Goal: Browse casually: Explore the website without a specific task or goal

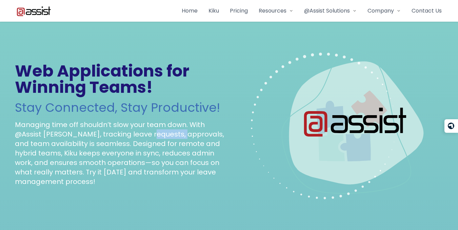
click at [152, 134] on p "Managing time off shouldn’t slow your team down. With @Assist [PERSON_NAME], tr…" at bounding box center [120, 153] width 211 height 66
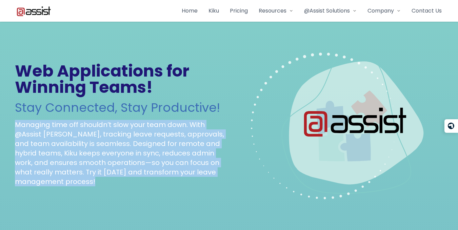
click at [152, 134] on p "Managing time off shouldn’t slow your team down. With @Assist [PERSON_NAME], tr…" at bounding box center [120, 153] width 211 height 66
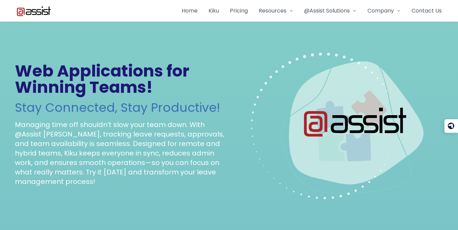
click at [150, 102] on h2 "Stay Connected, Stay Productive!" at bounding box center [120, 108] width 211 height 14
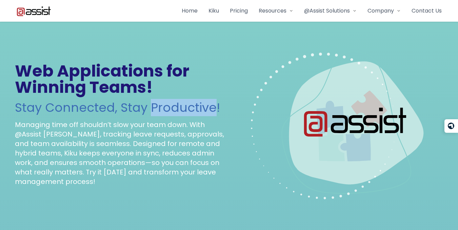
click at [150, 102] on h2 "Stay Connected, Stay Productive!" at bounding box center [120, 108] width 211 height 14
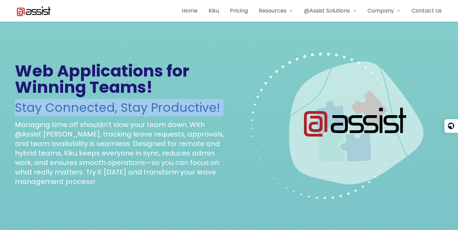
click at [150, 102] on h2 "Stay Connected, Stay Productive!" at bounding box center [120, 108] width 211 height 14
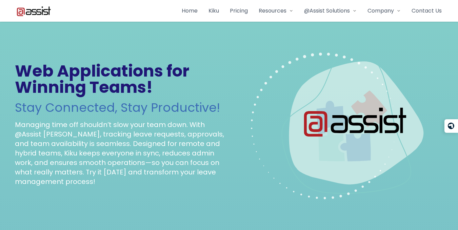
click at [148, 84] on h1 "Web Applications for Winning Teams!" at bounding box center [120, 79] width 211 height 33
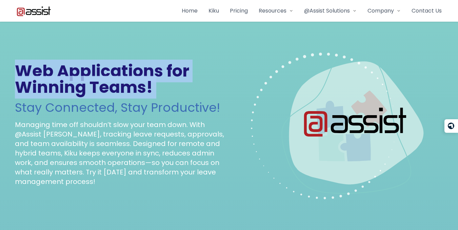
click at [148, 84] on h1 "Web Applications for Winning Teams!" at bounding box center [120, 79] width 211 height 33
click at [152, 88] on h1 "Web Applications for Winning Teams!" at bounding box center [120, 79] width 211 height 33
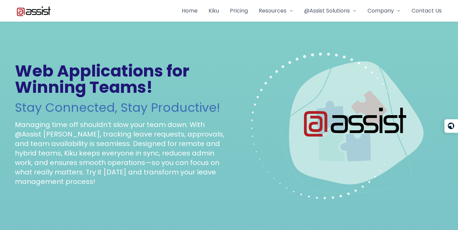
click at [152, 88] on h1 "Web Applications for Winning Teams!" at bounding box center [120, 79] width 211 height 33
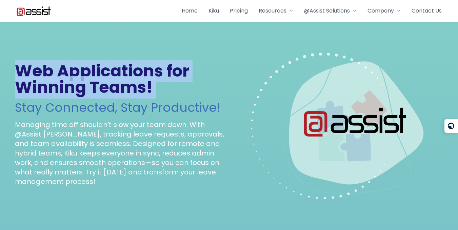
click at [152, 88] on h1 "Web Applications for Winning Teams!" at bounding box center [120, 79] width 211 height 33
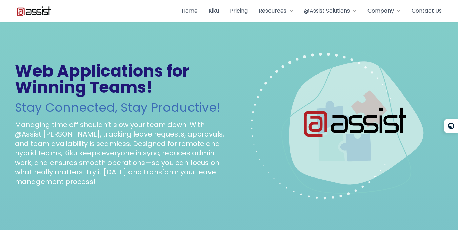
click at [157, 128] on p "Managing time off shouldn’t slow your team down. With @Assist [PERSON_NAME], tr…" at bounding box center [120, 153] width 211 height 66
click at [158, 117] on div "Web Applications for Winning Teams! Stay Connected, Stay Productive! Managing t…" at bounding box center [120, 124] width 211 height 123
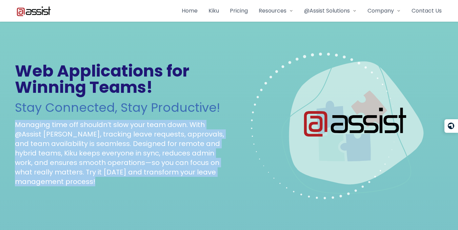
click at [158, 117] on div "Web Applications for Winning Teams! Stay Connected, Stay Productive! Managing t…" at bounding box center [120, 124] width 211 height 123
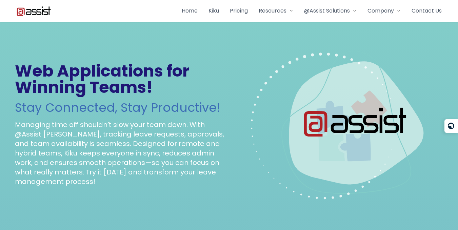
click at [157, 105] on h2 "Stay Connected, Stay Productive!" at bounding box center [120, 108] width 211 height 14
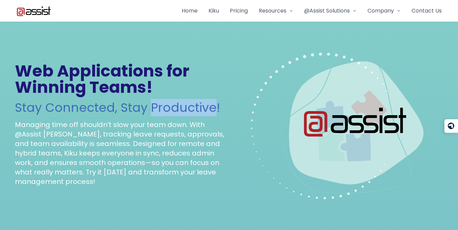
click at [157, 105] on h2 "Stay Connected, Stay Productive!" at bounding box center [120, 108] width 211 height 14
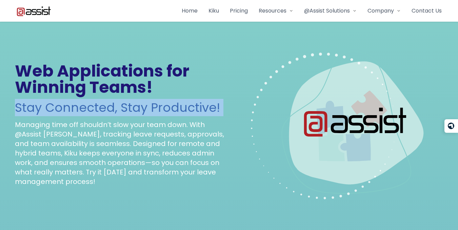
click at [157, 105] on h2 "Stay Connected, Stay Productive!" at bounding box center [120, 108] width 211 height 14
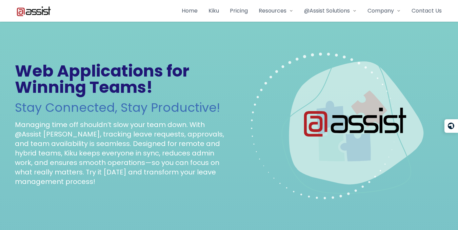
click at [166, 150] on p "Managing time off shouldn’t slow your team down. With @Assist [PERSON_NAME], tr…" at bounding box center [120, 153] width 211 height 66
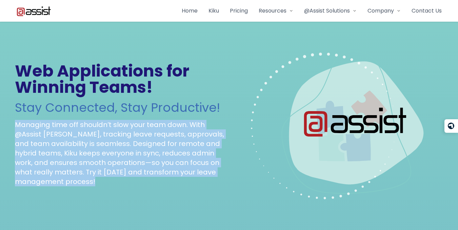
click at [166, 150] on p "Managing time off shouldn’t slow your team down. With @Assist [PERSON_NAME], tr…" at bounding box center [120, 153] width 211 height 66
click at [167, 149] on p "Managing time off shouldn’t slow your team down. With @Assist [PERSON_NAME], tr…" at bounding box center [120, 153] width 211 height 66
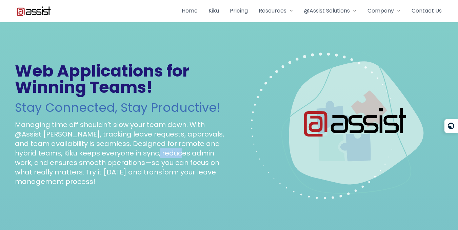
click at [167, 149] on p "Managing time off shouldn’t slow your team down. With @Assist [PERSON_NAME], tr…" at bounding box center [120, 153] width 211 height 66
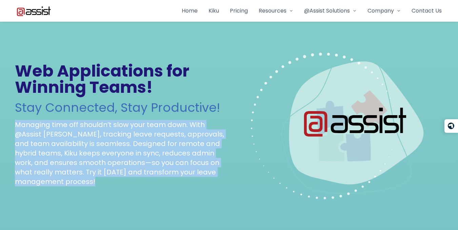
click at [167, 149] on p "Managing time off shouldn’t slow your team down. With @Assist [PERSON_NAME], tr…" at bounding box center [120, 153] width 211 height 66
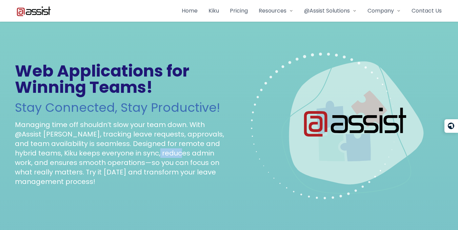
click at [167, 149] on p "Managing time off shouldn’t slow your team down. With @Assist [PERSON_NAME], tr…" at bounding box center [120, 153] width 211 height 66
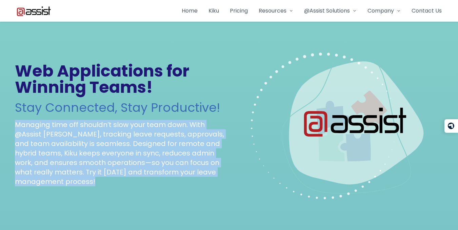
click at [167, 149] on p "Managing time off shouldn’t slow your team down. With @Assist [PERSON_NAME], tr…" at bounding box center [120, 153] width 211 height 66
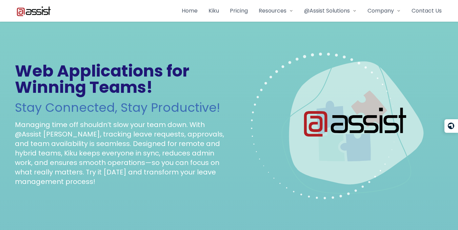
click at [142, 149] on p "Managing time off shouldn’t slow your team down. With @Assist [PERSON_NAME], tr…" at bounding box center [120, 153] width 211 height 66
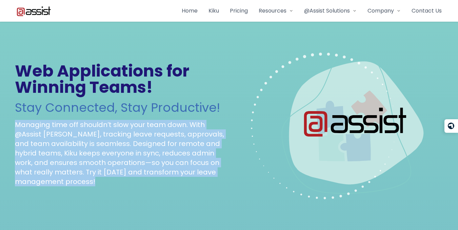
click at [142, 149] on p "Managing time off shouldn’t slow your team down. With @Assist [PERSON_NAME], tr…" at bounding box center [120, 153] width 211 height 66
click at [146, 139] on p "Managing time off shouldn’t slow your team down. With @Assist [PERSON_NAME], tr…" at bounding box center [120, 153] width 211 height 66
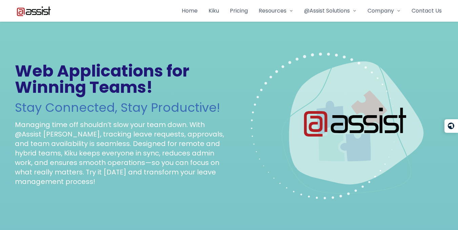
click at [146, 139] on p "Managing time off shouldn’t slow your team down. With @Assist [PERSON_NAME], tr…" at bounding box center [120, 153] width 211 height 66
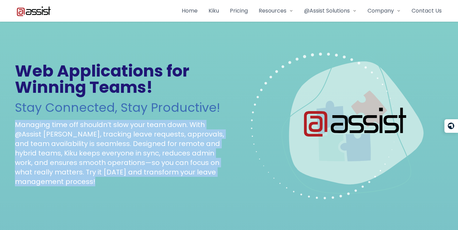
click at [146, 139] on p "Managing time off shouldn’t slow your team down. With @Assist [PERSON_NAME], tr…" at bounding box center [120, 153] width 211 height 66
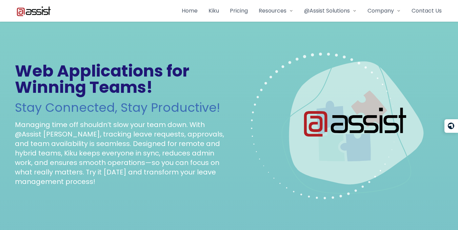
click at [146, 139] on p "Managing time off shouldn’t slow your team down. With @Assist [PERSON_NAME], tr…" at bounding box center [120, 153] width 211 height 66
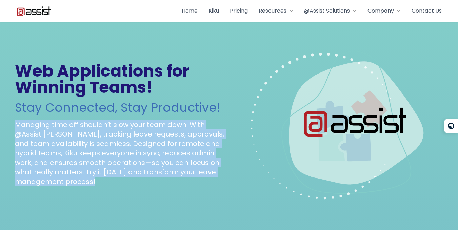
click at [146, 139] on p "Managing time off shouldn’t slow your team down. With @Assist [PERSON_NAME], tr…" at bounding box center [120, 153] width 211 height 66
click at [146, 136] on p "Managing time off shouldn’t slow your team down. With @Assist [PERSON_NAME], tr…" at bounding box center [120, 153] width 211 height 66
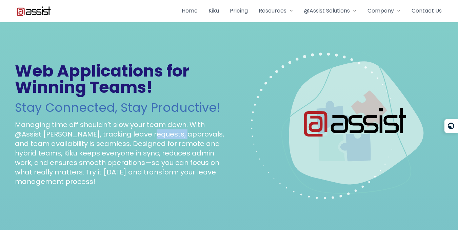
click at [146, 136] on p "Managing time off shouldn’t slow your team down. With @Assist [PERSON_NAME], tr…" at bounding box center [120, 153] width 211 height 66
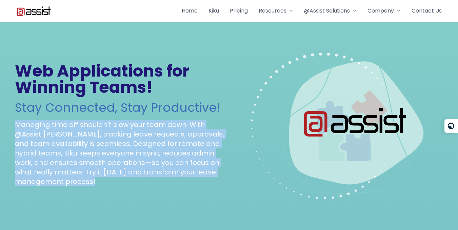
click at [146, 136] on p "Managing time off shouldn’t slow your team down. With @Assist [PERSON_NAME], tr…" at bounding box center [120, 153] width 211 height 66
click at [148, 129] on p "Managing time off shouldn’t slow your team down. With @Assist [PERSON_NAME], tr…" at bounding box center [120, 153] width 211 height 66
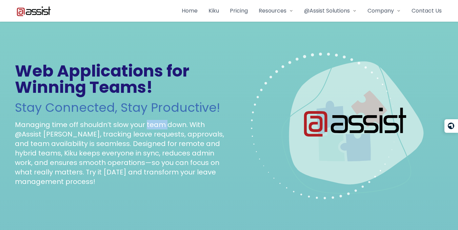
click at [148, 129] on p "Managing time off shouldn’t slow your team down. With @Assist [PERSON_NAME], tr…" at bounding box center [120, 153] width 211 height 66
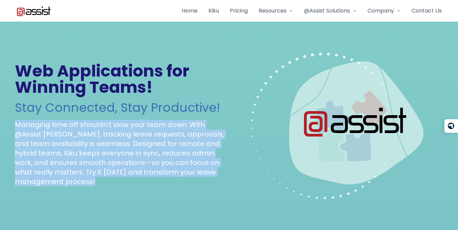
click at [148, 129] on p "Managing time off shouldn’t slow your team down. With @Assist [PERSON_NAME], tr…" at bounding box center [120, 153] width 211 height 66
click at [146, 143] on p "Managing time off shouldn’t slow your team down. With @Assist [PERSON_NAME], tr…" at bounding box center [120, 153] width 211 height 66
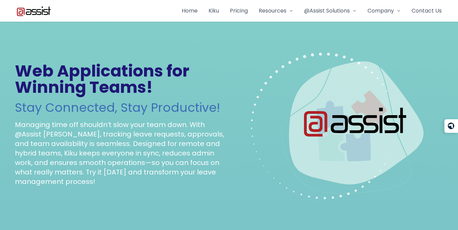
click at [146, 143] on p "Managing time off shouldn’t slow your team down. With @Assist [PERSON_NAME], tr…" at bounding box center [120, 153] width 211 height 66
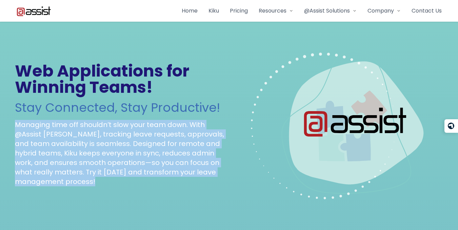
click at [146, 143] on p "Managing time off shouldn’t slow your team down. With @Assist [PERSON_NAME], tr…" at bounding box center [120, 153] width 211 height 66
click at [123, 155] on p "Managing time off shouldn’t slow your team down. With @Assist [PERSON_NAME], tr…" at bounding box center [120, 153] width 211 height 66
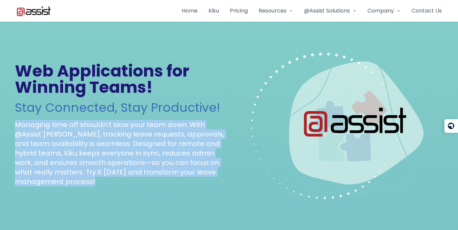
click at [133, 157] on p "Managing time off shouldn’t slow your team down. With @Assist [PERSON_NAME], tr…" at bounding box center [120, 153] width 211 height 66
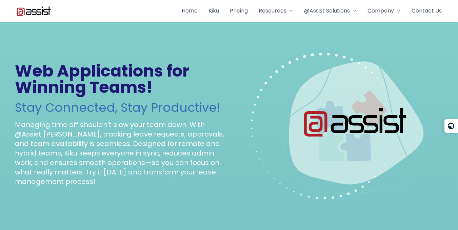
click at [169, 151] on p "Managing time off shouldn’t slow your team down. With @Assist [PERSON_NAME], tr…" at bounding box center [120, 153] width 211 height 66
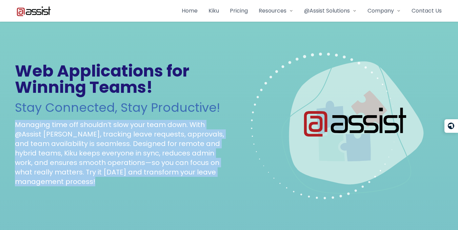
click at [169, 151] on p "Managing time off shouldn’t slow your team down. With @Assist [PERSON_NAME], tr…" at bounding box center [120, 153] width 211 height 66
click at [169, 150] on p "Managing time off shouldn’t slow your team down. With @Assist [PERSON_NAME], tr…" at bounding box center [120, 153] width 211 height 66
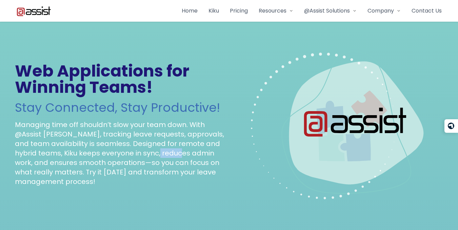
click at [169, 150] on p "Managing time off shouldn’t slow your team down. With @Assist [PERSON_NAME], tr…" at bounding box center [120, 153] width 211 height 66
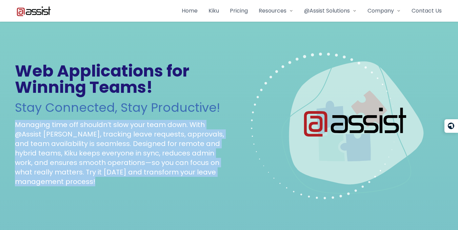
click at [169, 150] on p "Managing time off shouldn’t slow your team down. With @Assist [PERSON_NAME], tr…" at bounding box center [120, 153] width 211 height 66
click at [169, 141] on p "Managing time off shouldn’t slow your team down. With @Assist [PERSON_NAME], tr…" at bounding box center [120, 153] width 211 height 66
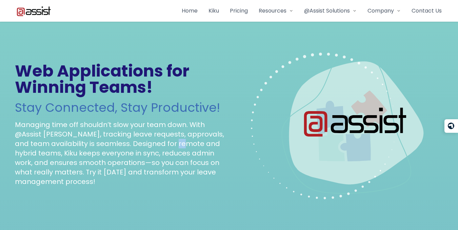
click at [169, 141] on p "Managing time off shouldn’t slow your team down. With @Assist [PERSON_NAME], tr…" at bounding box center [120, 153] width 211 height 66
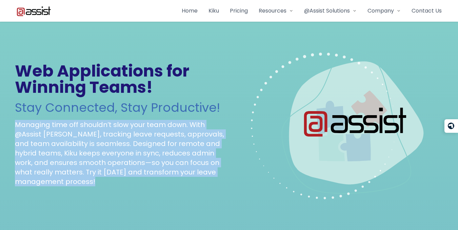
click at [169, 141] on p "Managing time off shouldn’t slow your team down. With @Assist [PERSON_NAME], tr…" at bounding box center [120, 153] width 211 height 66
click at [169, 133] on p "Managing time off shouldn’t slow your team down. With @Assist [PERSON_NAME], tr…" at bounding box center [120, 153] width 211 height 66
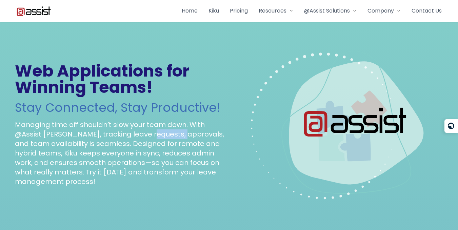
click at [169, 133] on p "Managing time off shouldn’t slow your team down. With @Assist [PERSON_NAME], tr…" at bounding box center [120, 153] width 211 height 66
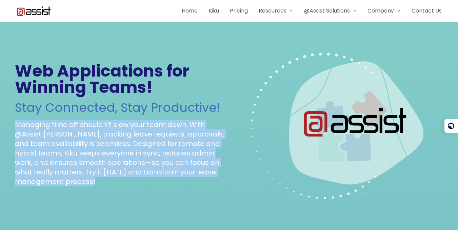
click at [169, 133] on p "Managing time off shouldn’t slow your team down. With @Assist [PERSON_NAME], tr…" at bounding box center [120, 153] width 211 height 66
click at [89, 166] on p "Managing time off shouldn’t slow your team down. With @Assist [PERSON_NAME], tr…" at bounding box center [120, 153] width 211 height 66
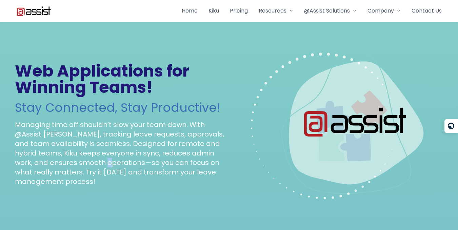
click at [89, 166] on p "Managing time off shouldn’t slow your team down. With @Assist [PERSON_NAME], tr…" at bounding box center [120, 153] width 211 height 66
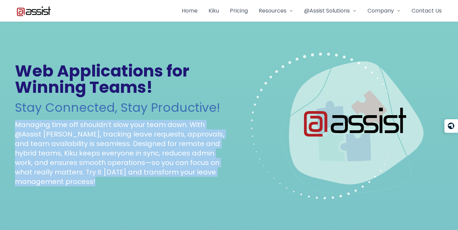
click at [89, 166] on p "Managing time off shouldn’t slow your team down. With @Assist [PERSON_NAME], tr…" at bounding box center [120, 153] width 211 height 66
click at [93, 160] on p "Managing time off shouldn’t slow your team down. With @Assist [PERSON_NAME], tr…" at bounding box center [120, 153] width 211 height 66
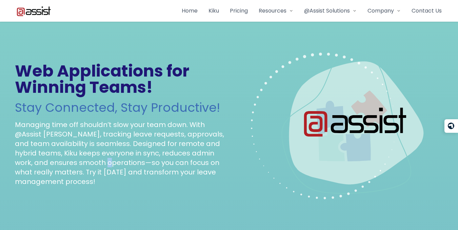
click at [93, 160] on p "Managing time off shouldn’t slow your team down. With @Assist [PERSON_NAME], tr…" at bounding box center [120, 153] width 211 height 66
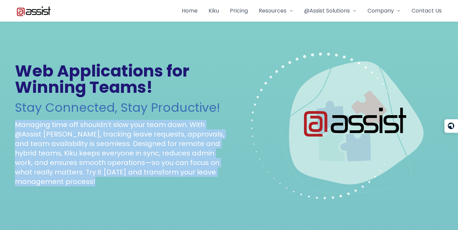
click at [93, 160] on p "Managing time off shouldn’t slow your team down. With @Assist [PERSON_NAME], tr…" at bounding box center [120, 153] width 211 height 66
click at [95, 155] on p "Managing time off shouldn’t slow your team down. With @Assist [PERSON_NAME], tr…" at bounding box center [120, 153] width 211 height 66
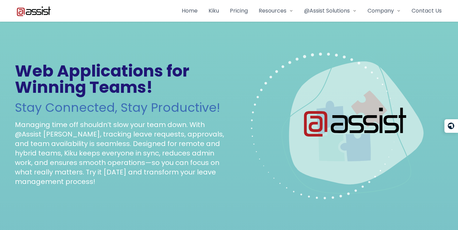
click at [95, 155] on p "Managing time off shouldn’t slow your team down. With @Assist [PERSON_NAME], tr…" at bounding box center [120, 153] width 211 height 66
click at [104, 143] on p "Managing time off shouldn’t slow your team down. With @Assist [PERSON_NAME], tr…" at bounding box center [120, 153] width 211 height 66
click at [112, 146] on p "Managing time off shouldn’t slow your team down. With @Assist [PERSON_NAME], tr…" at bounding box center [120, 153] width 211 height 66
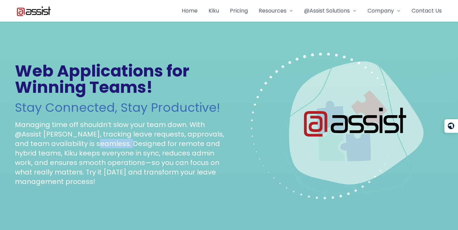
click at [112, 146] on p "Managing time off shouldn’t slow your team down. With @Assist [PERSON_NAME], tr…" at bounding box center [120, 153] width 211 height 66
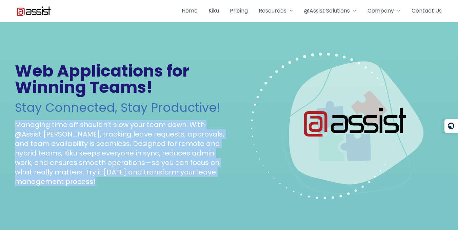
click at [112, 146] on p "Managing time off shouldn’t slow your team down. With @Assist [PERSON_NAME], tr…" at bounding box center [120, 153] width 211 height 66
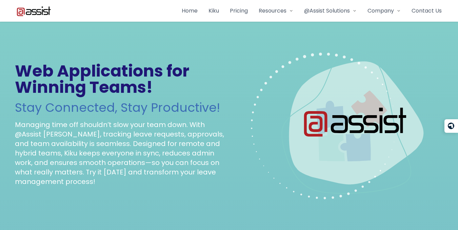
click at [113, 146] on p "Managing time off shouldn’t slow your team down. With @Assist [PERSON_NAME], tr…" at bounding box center [120, 153] width 211 height 66
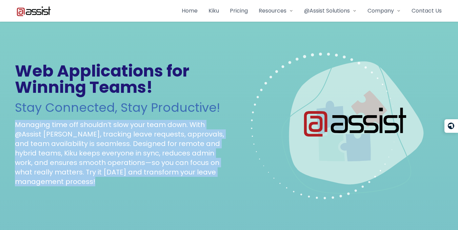
click at [113, 147] on p "Managing time off shouldn’t slow your team down. With @Assist [PERSON_NAME], tr…" at bounding box center [120, 153] width 211 height 66
click at [118, 149] on p "Managing time off shouldn’t slow your team down. With @Assist [PERSON_NAME], tr…" at bounding box center [120, 153] width 211 height 66
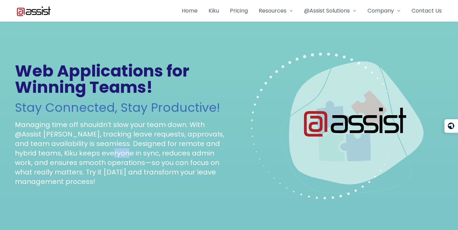
click at [118, 149] on p "Managing time off shouldn’t slow your team down. With @Assist [PERSON_NAME], tr…" at bounding box center [120, 153] width 211 height 66
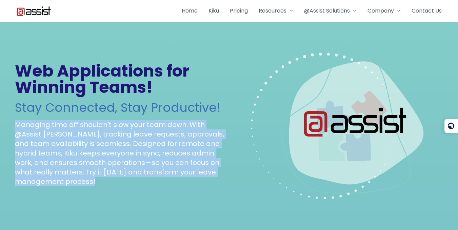
click at [118, 149] on p "Managing time off shouldn’t slow your team down. With @Assist [PERSON_NAME], tr…" at bounding box center [120, 153] width 211 height 66
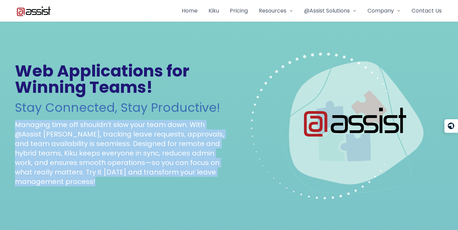
click at [118, 149] on p "Managing time off shouldn’t slow your team down. With @Assist [PERSON_NAME], tr…" at bounding box center [120, 153] width 211 height 66
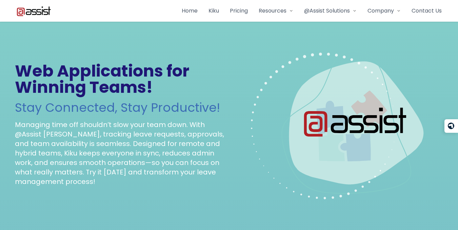
click at [118, 149] on p "Managing time off shouldn’t slow your team down. With @Assist [PERSON_NAME], tr…" at bounding box center [120, 153] width 211 height 66
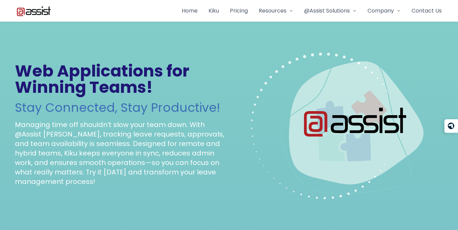
click at [118, 149] on p "Managing time off shouldn’t slow your team down. With @Assist [PERSON_NAME], tr…" at bounding box center [120, 153] width 211 height 66
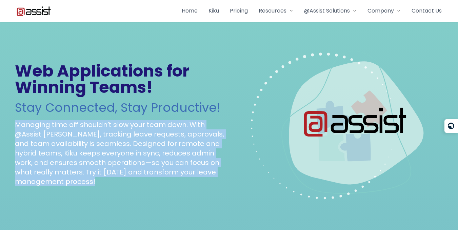
click at [118, 149] on p "Managing time off shouldn’t slow your team down. With @Assist [PERSON_NAME], tr…" at bounding box center [120, 153] width 211 height 66
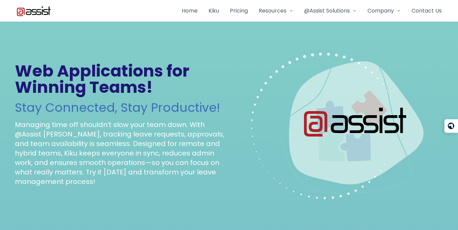
click at [118, 149] on p "Managing time off shouldn’t slow your team down. With @Assist [PERSON_NAME], tr…" at bounding box center [120, 153] width 211 height 66
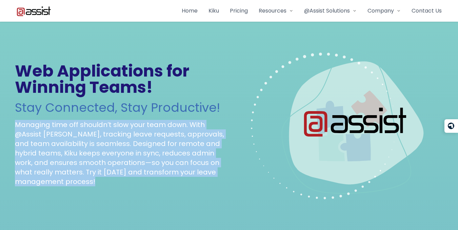
click at [118, 149] on p "Managing time off shouldn’t slow your team down. With @Assist [PERSON_NAME], tr…" at bounding box center [120, 153] width 211 height 66
click at [121, 144] on p "Managing time off shouldn’t slow your team down. With @Assist [PERSON_NAME], tr…" at bounding box center [120, 153] width 211 height 66
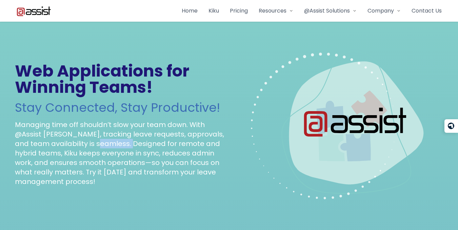
click at [121, 144] on p "Managing time off shouldn’t slow your team down. With @Assist [PERSON_NAME], tr…" at bounding box center [120, 153] width 211 height 66
click at [97, 144] on p "Managing time off shouldn’t slow your team down. With @Assist [PERSON_NAME], tr…" at bounding box center [120, 153] width 211 height 66
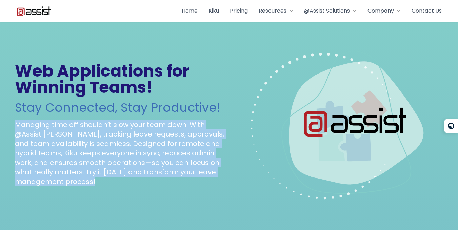
click at [97, 144] on p "Managing time off shouldn’t slow your team down. With @Assist [PERSON_NAME], tr…" at bounding box center [120, 153] width 211 height 66
click at [98, 143] on p "Managing time off shouldn’t slow your team down. With @Assist [PERSON_NAME], tr…" at bounding box center [120, 153] width 211 height 66
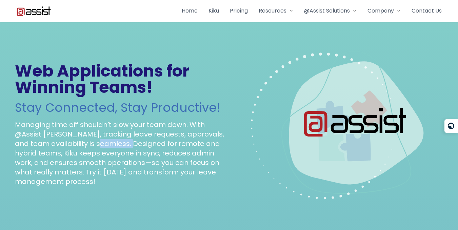
click at [98, 143] on p "Managing time off shouldn’t slow your team down. With @Assist [PERSON_NAME], tr…" at bounding box center [120, 153] width 211 height 66
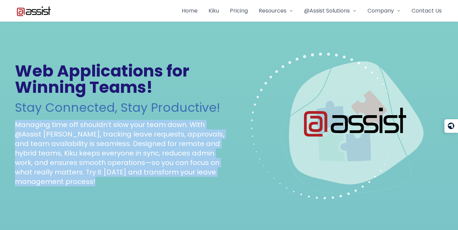
click at [98, 143] on p "Managing time off shouldn’t slow your team down. With @Assist [PERSON_NAME], tr…" at bounding box center [120, 153] width 211 height 66
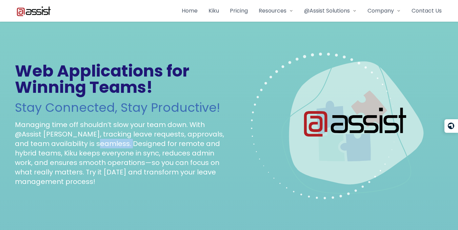
click at [98, 143] on p "Managing time off shouldn’t slow your team down. With @Assist [PERSON_NAME], tr…" at bounding box center [120, 153] width 211 height 66
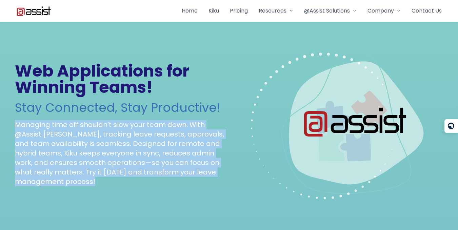
click at [98, 143] on p "Managing time off shouldn’t slow your team down. With @Assist [PERSON_NAME], tr…" at bounding box center [120, 153] width 211 height 66
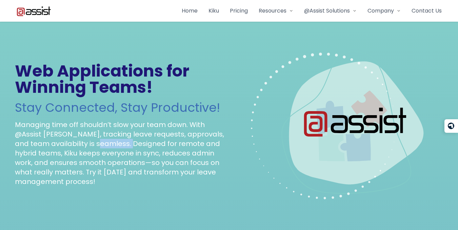
click at [98, 143] on p "Managing time off shouldn’t slow your team down. With @Assist [PERSON_NAME], tr…" at bounding box center [120, 153] width 211 height 66
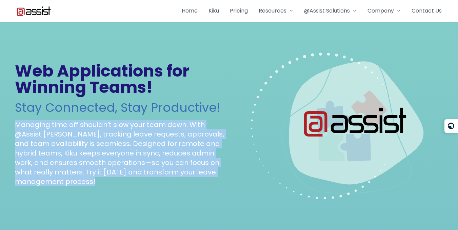
click at [98, 143] on p "Managing time off shouldn’t slow your team down. With @Assist [PERSON_NAME], tr…" at bounding box center [120, 153] width 211 height 66
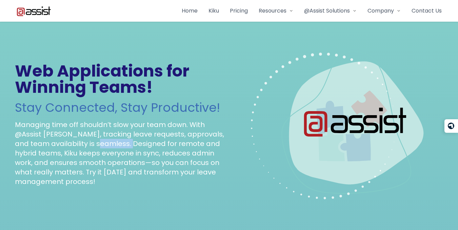
click at [98, 143] on p "Managing time off shouldn’t slow your team down. With @Assist [PERSON_NAME], tr…" at bounding box center [120, 153] width 211 height 66
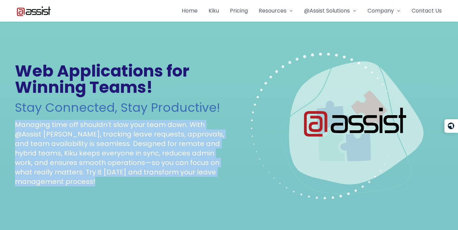
click at [98, 143] on p "Managing time off shouldn’t slow your team down. With @Assist [PERSON_NAME], tr…" at bounding box center [120, 153] width 211 height 66
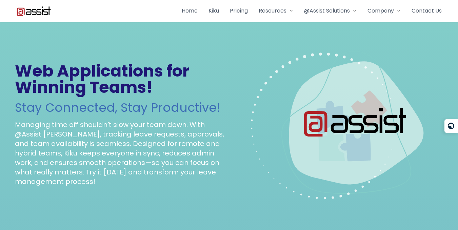
click at [98, 143] on p "Managing time off shouldn’t slow your team down. With @Assist [PERSON_NAME], tr…" at bounding box center [120, 153] width 211 height 66
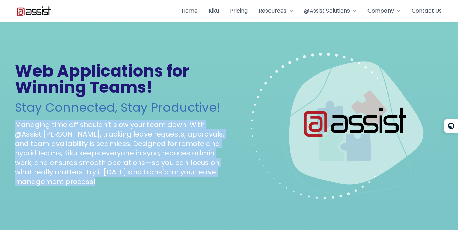
click at [98, 143] on p "Managing time off shouldn’t slow your team down. With @Assist [PERSON_NAME], tr…" at bounding box center [120, 153] width 211 height 66
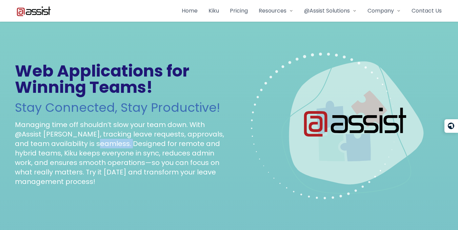
click at [98, 143] on p "Managing time off shouldn’t slow your team down. With @Assist [PERSON_NAME], tr…" at bounding box center [120, 153] width 211 height 66
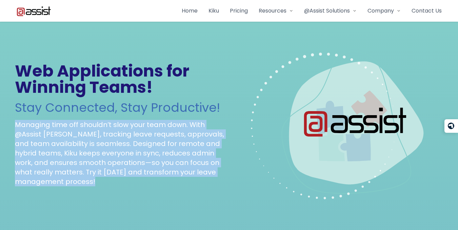
click at [98, 143] on p "Managing time off shouldn’t slow your team down. With @Assist [PERSON_NAME], tr…" at bounding box center [120, 153] width 211 height 66
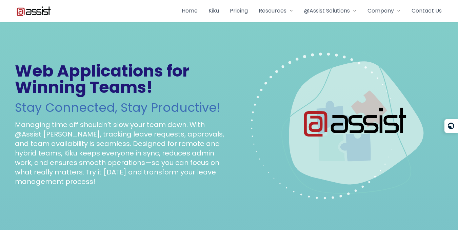
click at [98, 143] on p "Managing time off shouldn’t slow your team down. With @Assist [PERSON_NAME], tr…" at bounding box center [120, 153] width 211 height 66
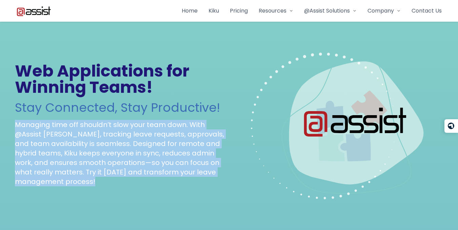
click at [98, 143] on p "Managing time off shouldn’t slow your team down. With @Assist [PERSON_NAME], tr…" at bounding box center [120, 153] width 211 height 66
click at [102, 141] on p "Managing time off shouldn’t slow your team down. With @Assist [PERSON_NAME], tr…" at bounding box center [120, 153] width 211 height 66
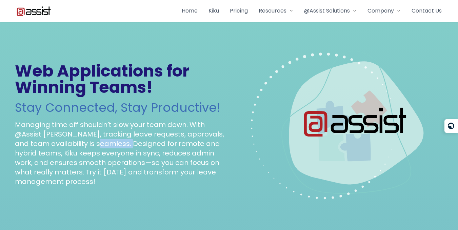
click at [102, 141] on p "Managing time off shouldn’t slow your team down. With @Assist [PERSON_NAME], tr…" at bounding box center [120, 153] width 211 height 66
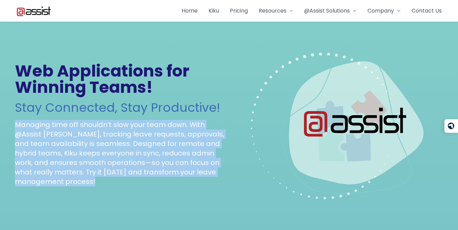
click at [102, 141] on p "Managing time off shouldn’t slow your team down. With @Assist [PERSON_NAME], tr…" at bounding box center [120, 153] width 211 height 66
click at [103, 140] on p "Managing time off shouldn’t slow your team down. With @Assist [PERSON_NAME], tr…" at bounding box center [120, 153] width 211 height 66
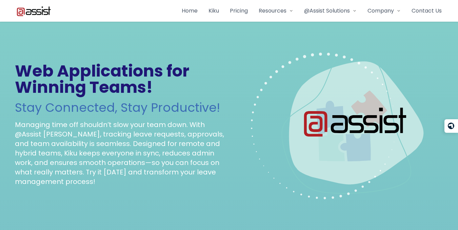
click at [103, 144] on p "Managing time off shouldn’t slow your team down. With @Assist [PERSON_NAME], tr…" at bounding box center [120, 153] width 211 height 66
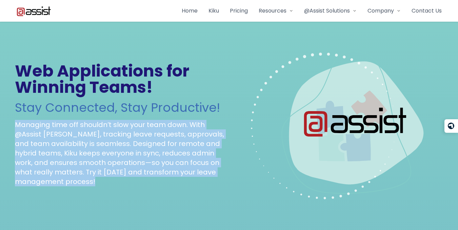
click at [103, 144] on p "Managing time off shouldn’t slow your team down. With @Assist [PERSON_NAME], tr…" at bounding box center [120, 153] width 211 height 66
click at [103, 141] on p "Managing time off shouldn’t slow your team down. With @Assist [PERSON_NAME], tr…" at bounding box center [120, 153] width 211 height 66
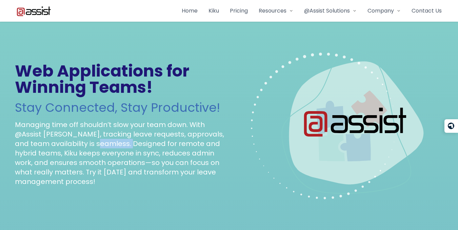
click at [103, 141] on p "Managing time off shouldn’t slow your team down. With @Assist [PERSON_NAME], tr…" at bounding box center [120, 153] width 211 height 66
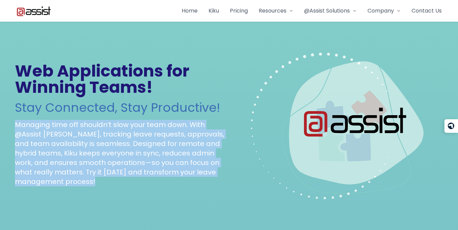
click at [103, 141] on p "Managing time off shouldn’t slow your team down. With @Assist [PERSON_NAME], tr…" at bounding box center [120, 153] width 211 height 66
click at [68, 134] on p "Managing time off shouldn’t slow your team down. With @Assist [PERSON_NAME], tr…" at bounding box center [120, 153] width 211 height 66
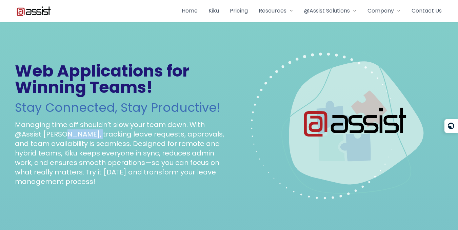
click at [68, 134] on p "Managing time off shouldn’t slow your team down. With @Assist [PERSON_NAME], tr…" at bounding box center [120, 153] width 211 height 66
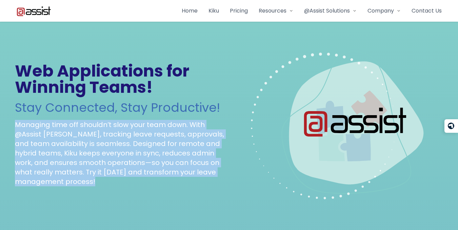
click at [68, 134] on p "Managing time off shouldn’t slow your team down. With @Assist [PERSON_NAME], tr…" at bounding box center [120, 153] width 211 height 66
click at [89, 131] on p "Managing time off shouldn’t slow your team down. With @Assist [PERSON_NAME], tr…" at bounding box center [120, 153] width 211 height 66
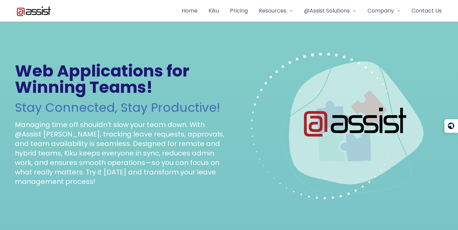
click at [112, 108] on h2 "Stay Connected, Stay Productive!" at bounding box center [120, 108] width 211 height 14
click at [113, 134] on p "Managing time off shouldn’t slow your team down. With @Assist [PERSON_NAME], tr…" at bounding box center [120, 153] width 211 height 66
click at [108, 125] on p "Managing time off shouldn’t slow your team down. With @Assist [PERSON_NAME], tr…" at bounding box center [120, 153] width 211 height 66
drag, startPoint x: 108, startPoint y: 125, endPoint x: 111, endPoint y: 122, distance: 4.6
click at [108, 125] on p "Managing time off shouldn’t slow your team down. With @Assist [PERSON_NAME], tr…" at bounding box center [120, 153] width 211 height 66
